Goal: Task Accomplishment & Management: Manage account settings

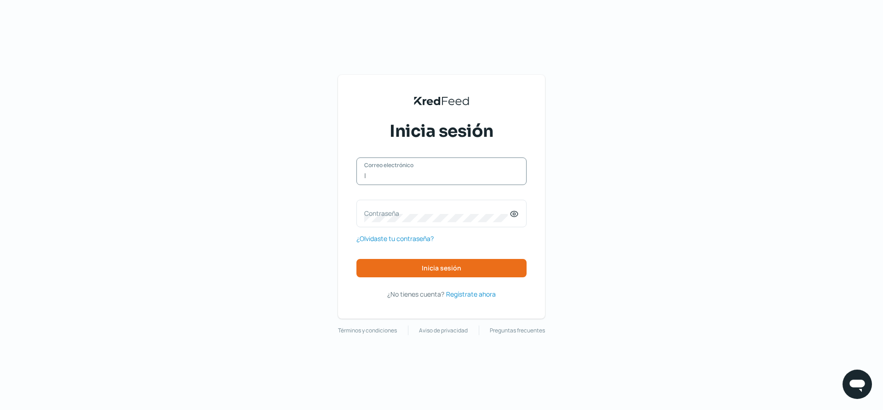
type input "[PERSON_NAME][EMAIL_ADDRESS][DOMAIN_NAME]"
click at [461, 215] on label "Contraseña" at bounding box center [436, 213] width 145 height 9
click at [515, 217] on icon at bounding box center [513, 214] width 7 height 6
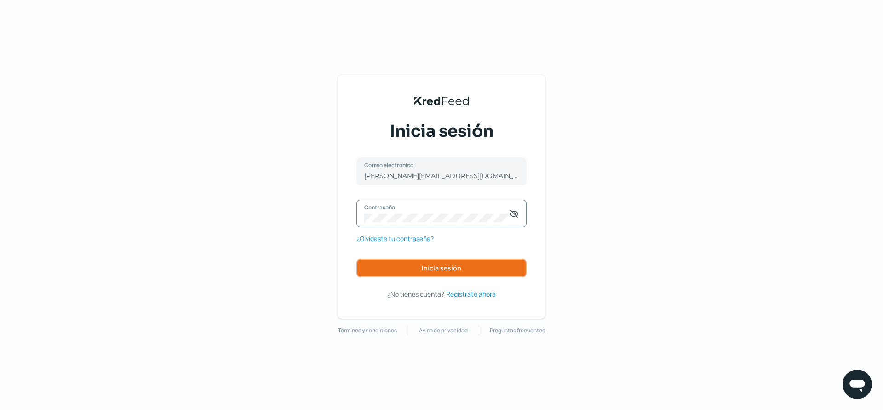
click at [484, 269] on button "Inicia sesión" at bounding box center [441, 268] width 170 height 18
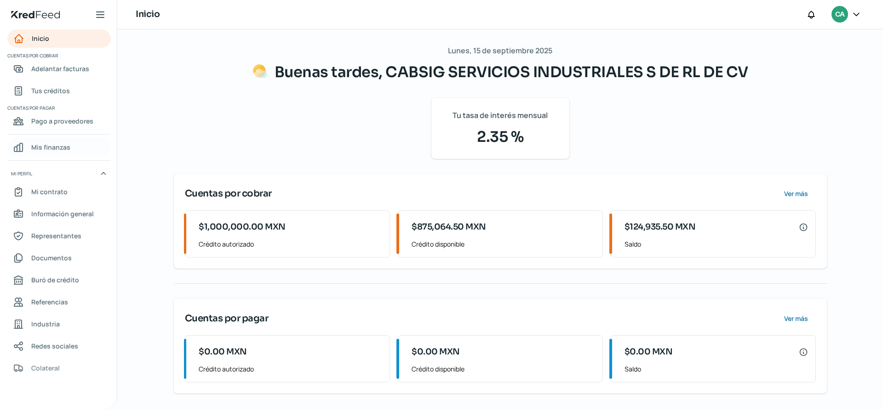
click at [69, 150] on span "Mis finanzas" at bounding box center [50, 147] width 39 height 11
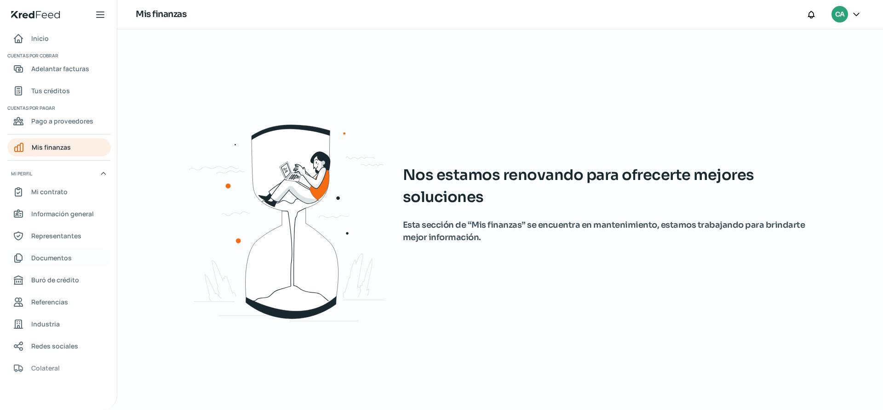
click at [68, 255] on span "Documentos" at bounding box center [51, 257] width 40 height 11
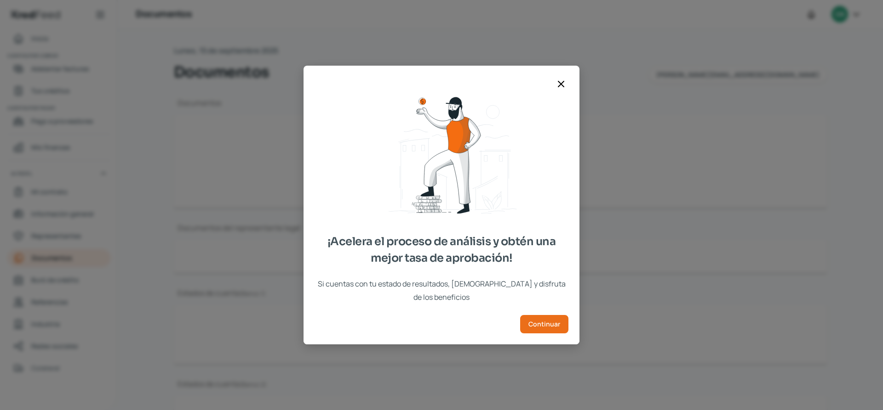
type input "Constancia de Situacion Fiscal - [DATE].pdf"
type input "Acta constitutiva y Registro Publico Cabsig para enviar por correo.pdf"
type input "ESTADO DE CUENTA DEL MES [PERSON_NAME].pdf"
type input "ESTADO DE CUENTA DEL MES.pdf"
type input "ESTADO DE CUENTA [PERSON_NAME].pdf"
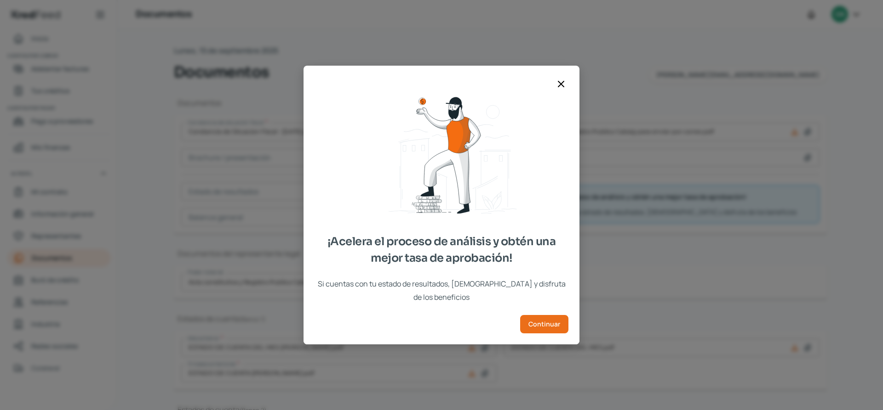
drag, startPoint x: 561, startPoint y: 91, endPoint x: 517, endPoint y: 115, distance: 50.6
click at [560, 87] on icon at bounding box center [561, 84] width 6 height 6
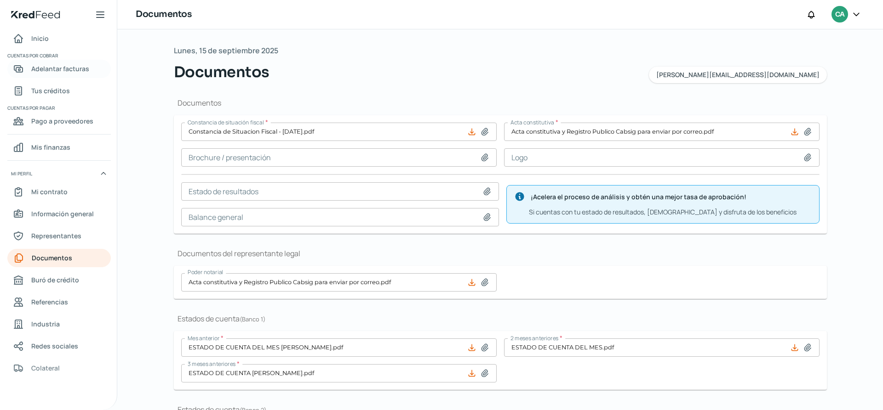
drag, startPoint x: 61, startPoint y: 67, endPoint x: 91, endPoint y: 77, distance: 32.4
click at [61, 67] on span "Adelantar facturas" at bounding box center [60, 68] width 58 height 11
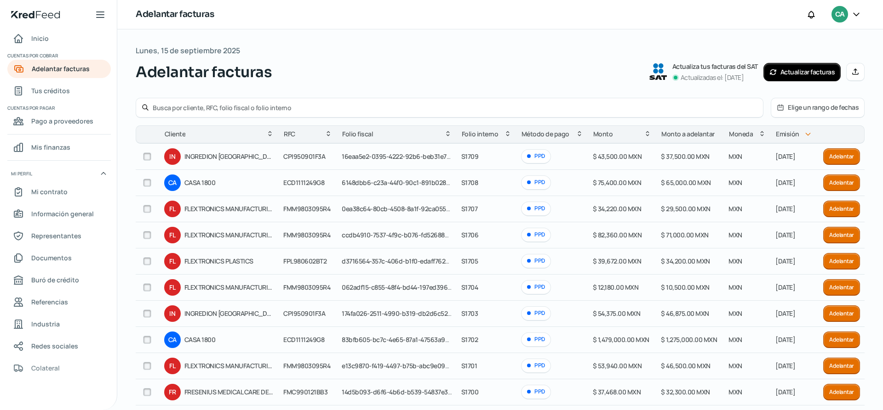
scroll to position [51, 0]
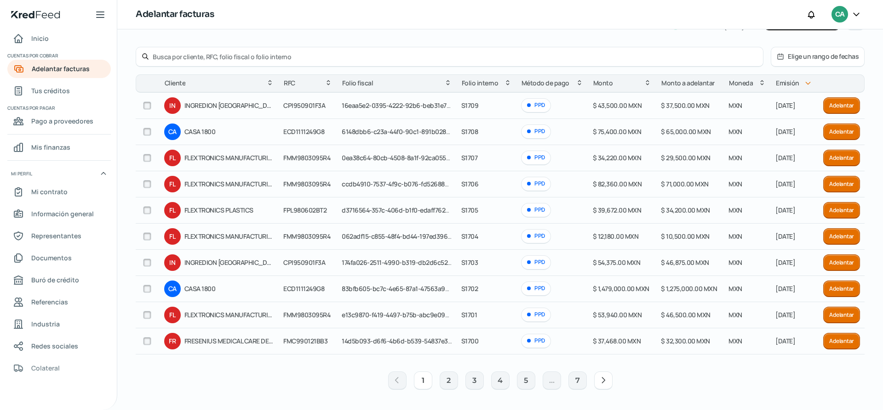
click at [855, 12] on icon at bounding box center [855, 14] width 9 height 9
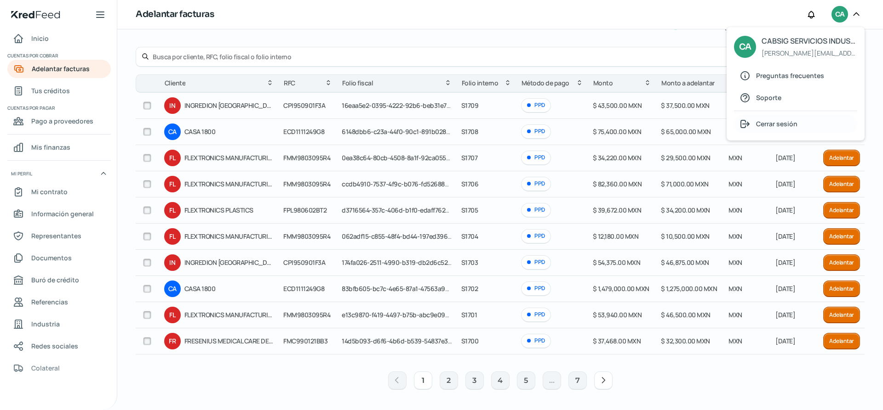
click at [797, 127] on div "Cerrar sesión" at bounding box center [795, 124] width 123 height 18
